Goal: Information Seeking & Learning: Learn about a topic

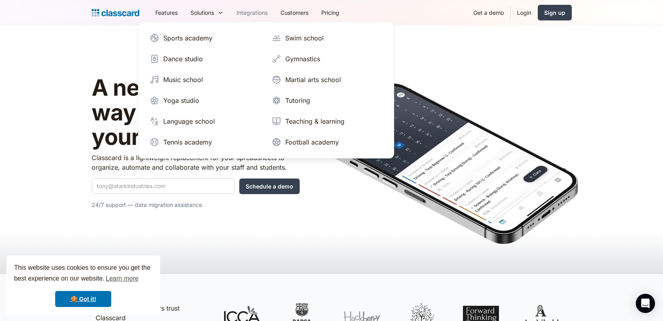
drag, startPoint x: 212, startPoint y: 12, endPoint x: 243, endPoint y: 15, distance: 30.5
click at [243, 15] on div "Features Resources Blog The latest industry news, updates and info. Customer st…" at bounding box center [247, 13] width 197 height 18
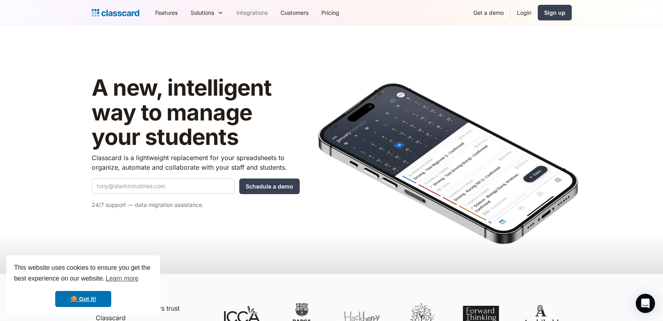
click at [252, 13] on link "Integrations" at bounding box center [252, 13] width 44 height 18
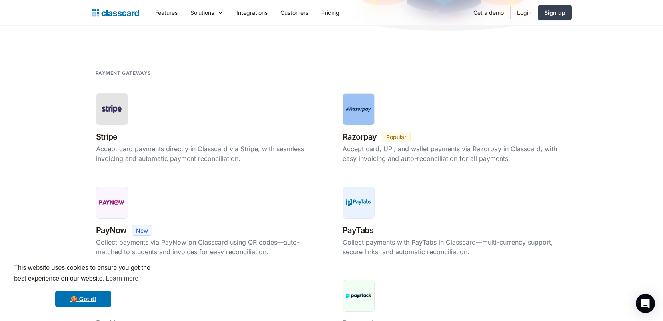
scroll to position [224, 0]
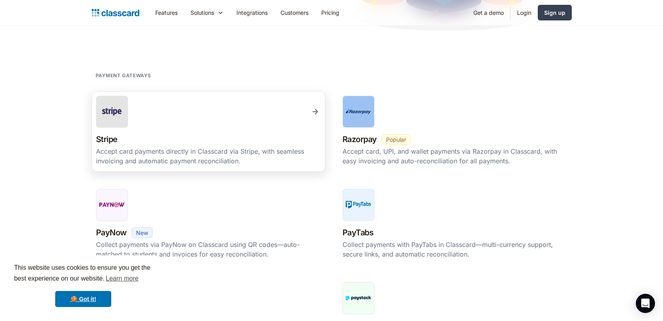
click at [182, 137] on div "Stripe New Beta Popular" at bounding box center [208, 139] width 225 height 14
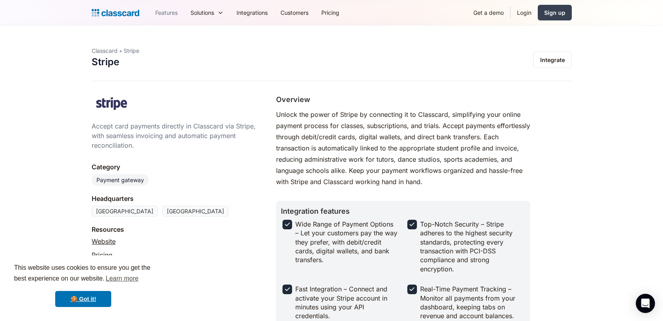
click at [159, 12] on link "Features" at bounding box center [166, 13] width 35 height 18
click at [87, 298] on link "🍪 Got it!" at bounding box center [83, 299] width 56 height 16
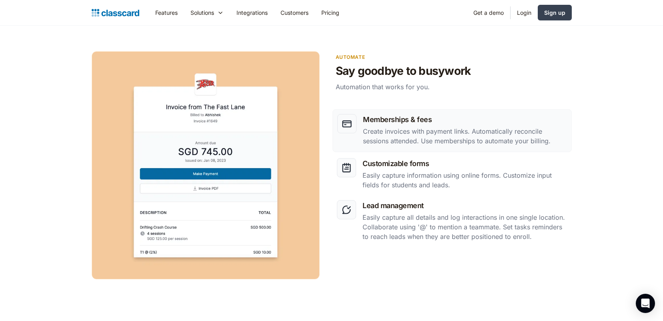
scroll to position [989, 0]
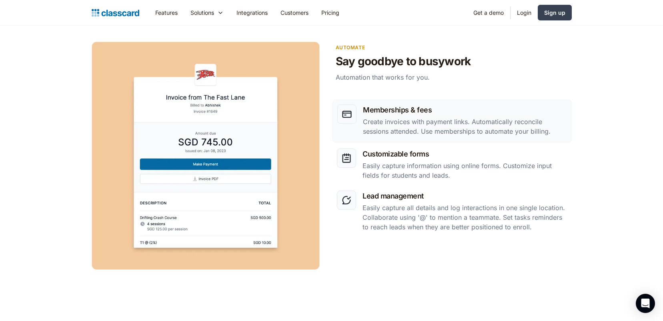
click at [442, 128] on p "Create invoices with payment links. Automatically reconcile sessions attended. …" at bounding box center [465, 126] width 204 height 19
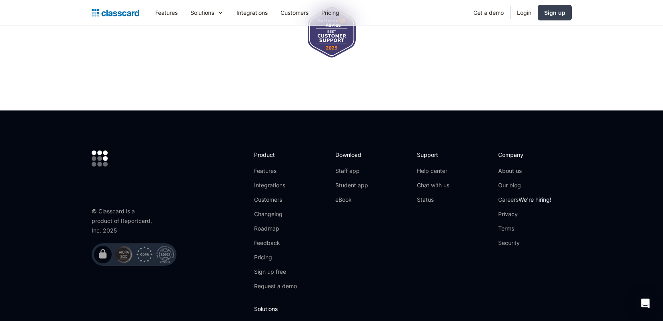
scroll to position [2474, 0]
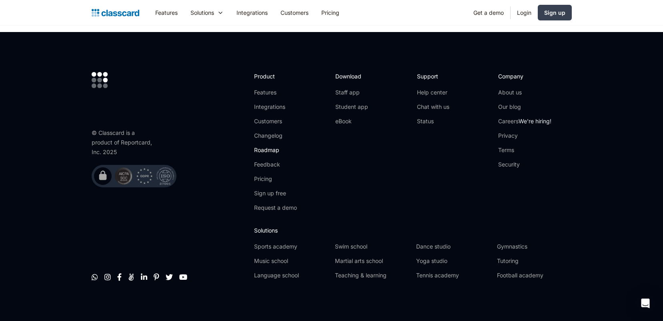
click at [272, 146] on link "Roadmap" at bounding box center [275, 150] width 43 height 8
click at [429, 88] on link "Help center" at bounding box center [433, 92] width 32 height 8
